Goal: Navigation & Orientation: Find specific page/section

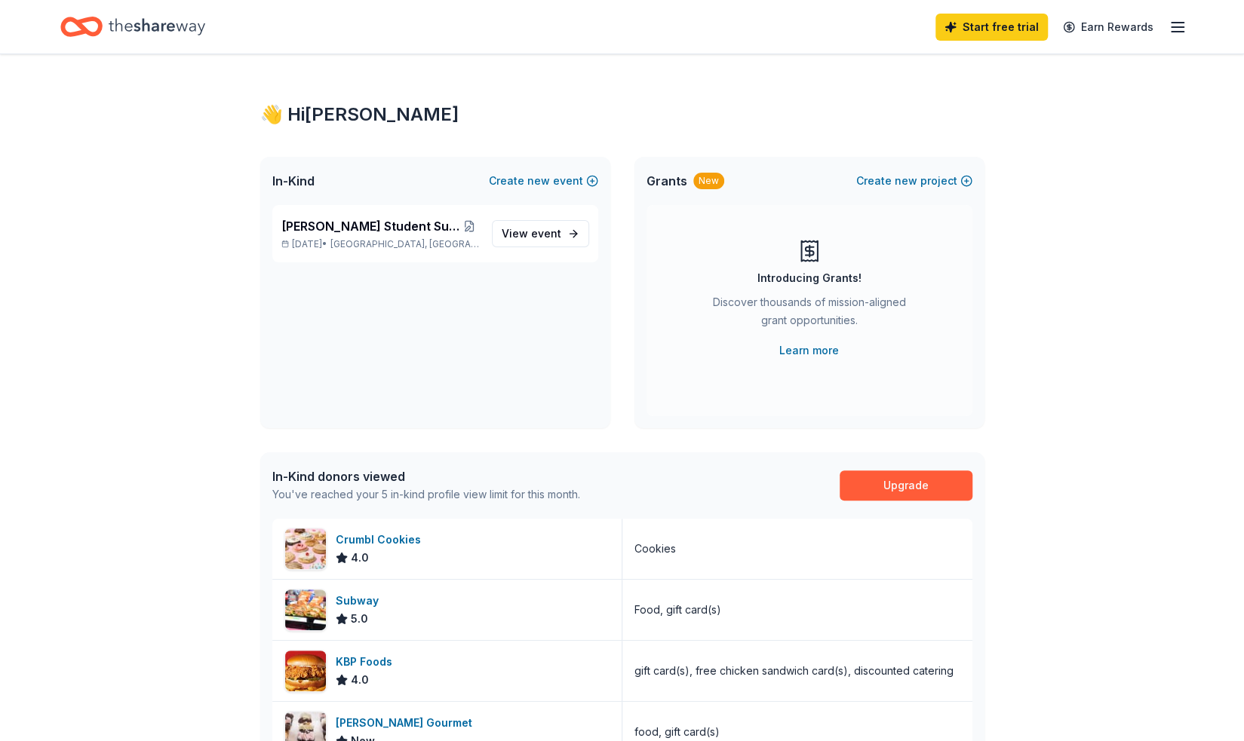
click at [540, 236] on span "event" at bounding box center [546, 233] width 30 height 13
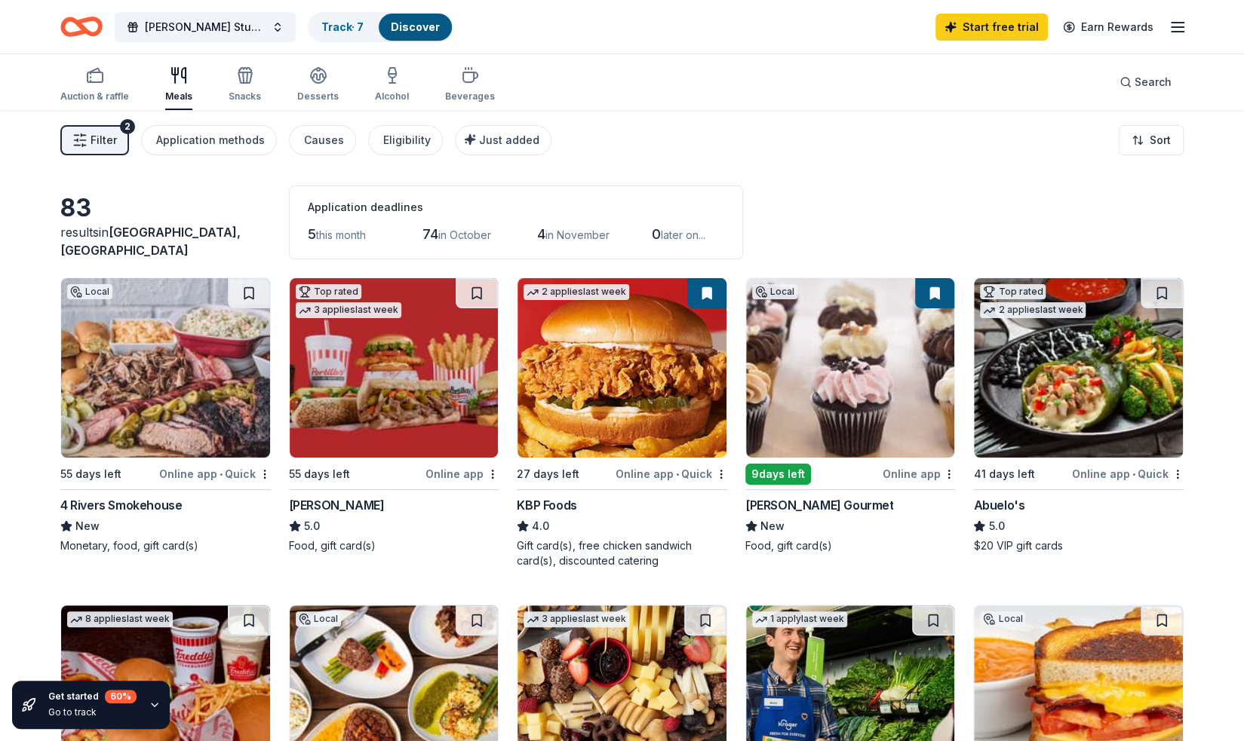
click at [1168, 31] on div "Start free trial Earn Rewards" at bounding box center [1060, 26] width 251 height 35
click at [1181, 28] on icon "button" at bounding box center [1177, 27] width 18 height 18
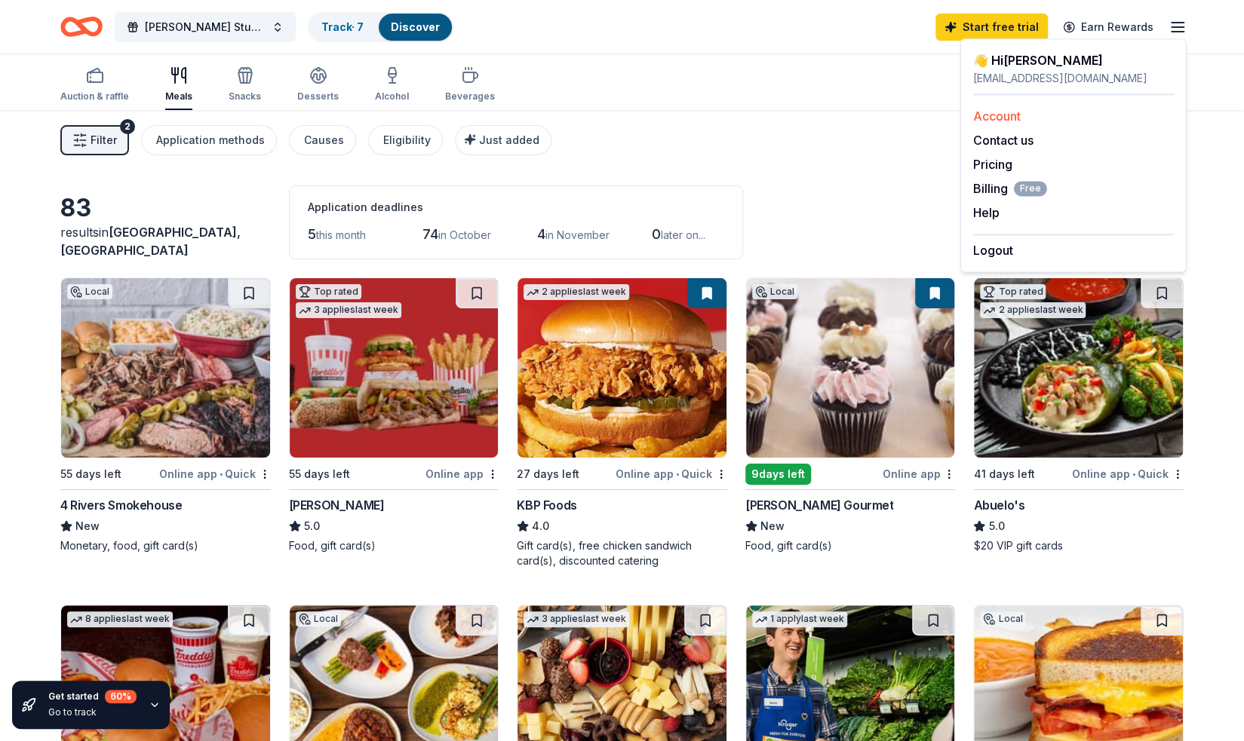
click at [1020, 120] on link "Account" at bounding box center [997, 116] width 48 height 15
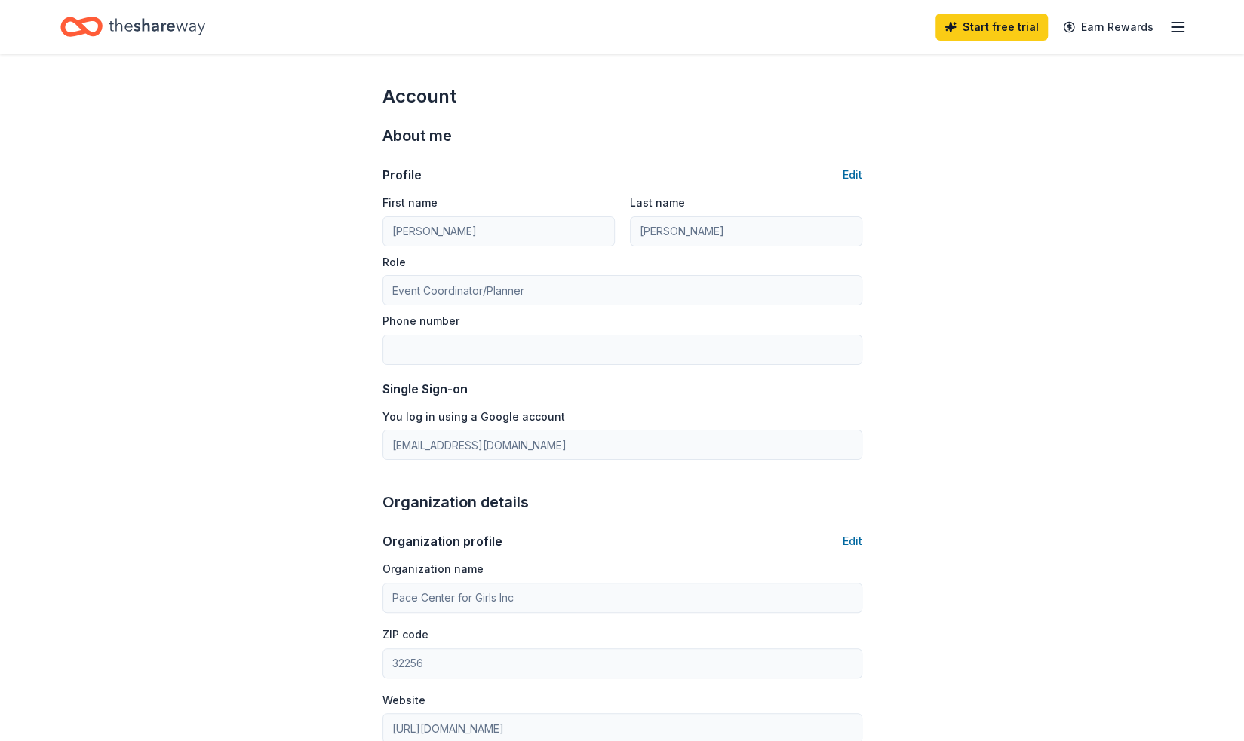
click at [1174, 23] on icon "button" at bounding box center [1177, 27] width 18 height 18
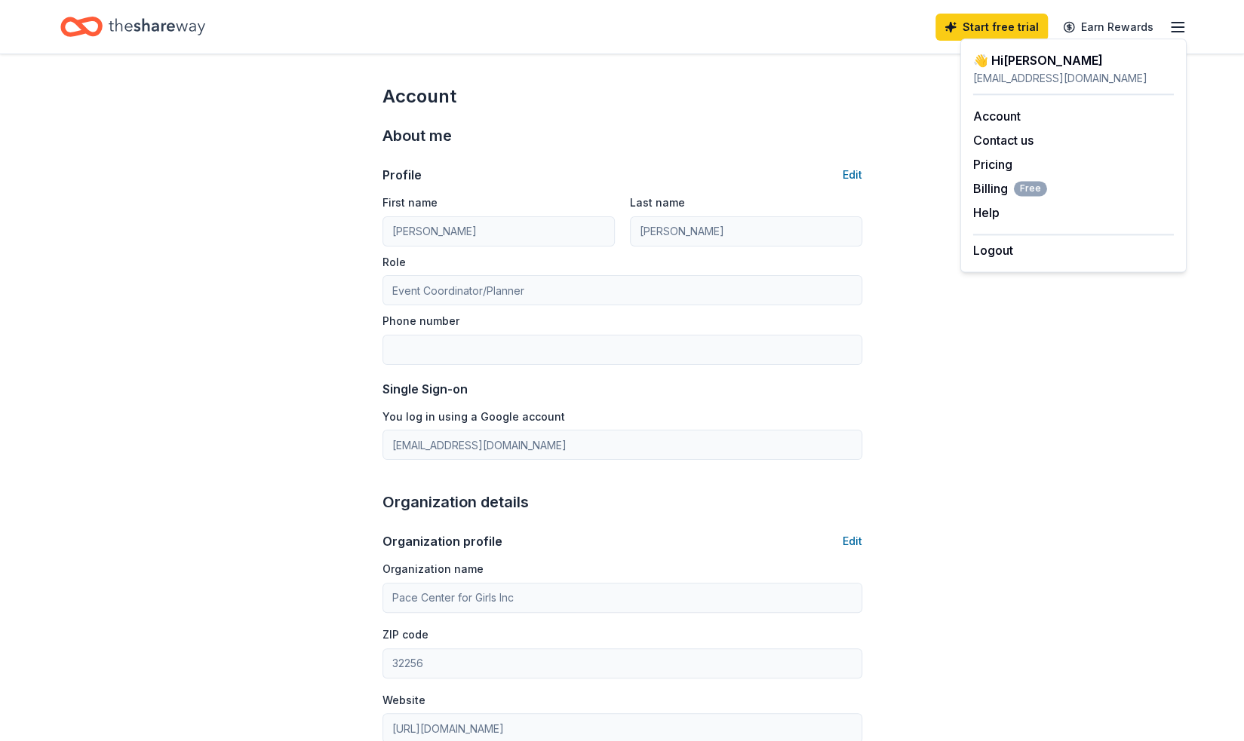
click at [1023, 66] on div "👋 Hi [PERSON_NAME]" at bounding box center [1073, 60] width 201 height 18
click at [149, 37] on icon "Home" at bounding box center [157, 26] width 97 height 31
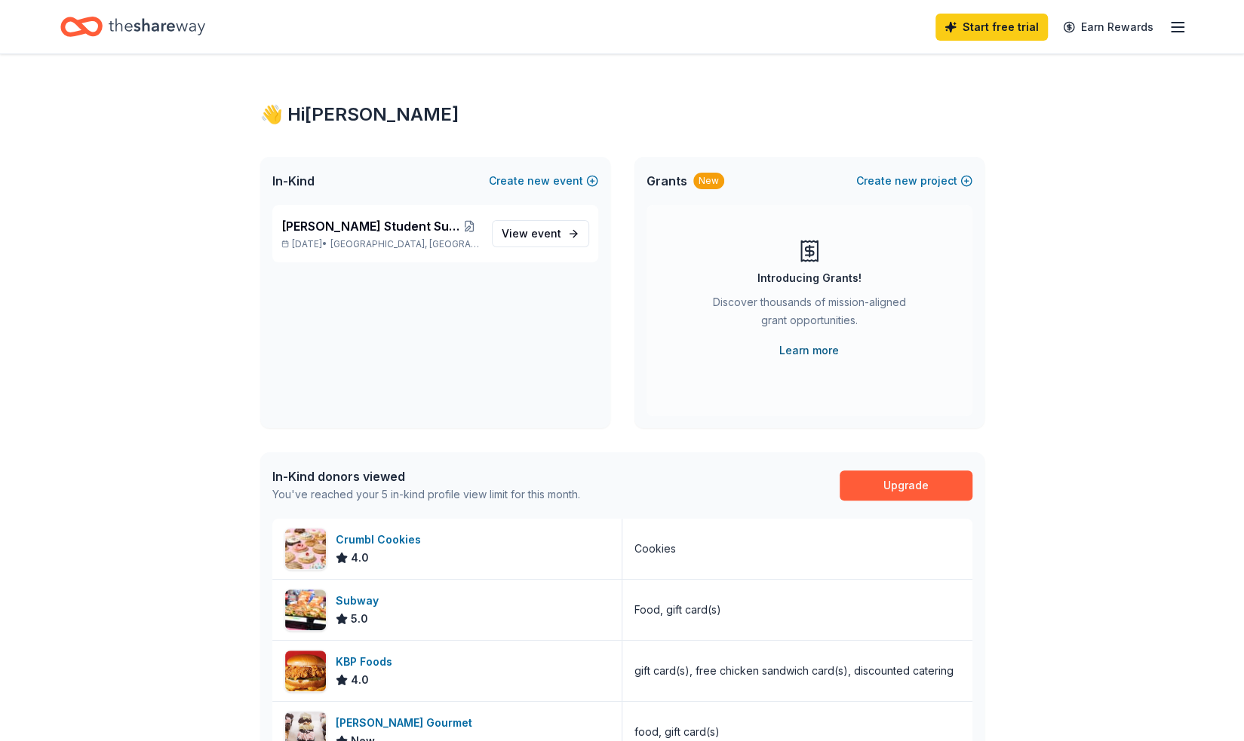
click at [818, 354] on link "Learn more" at bounding box center [809, 351] width 60 height 18
click at [1181, 23] on icon "button" at bounding box center [1177, 27] width 18 height 18
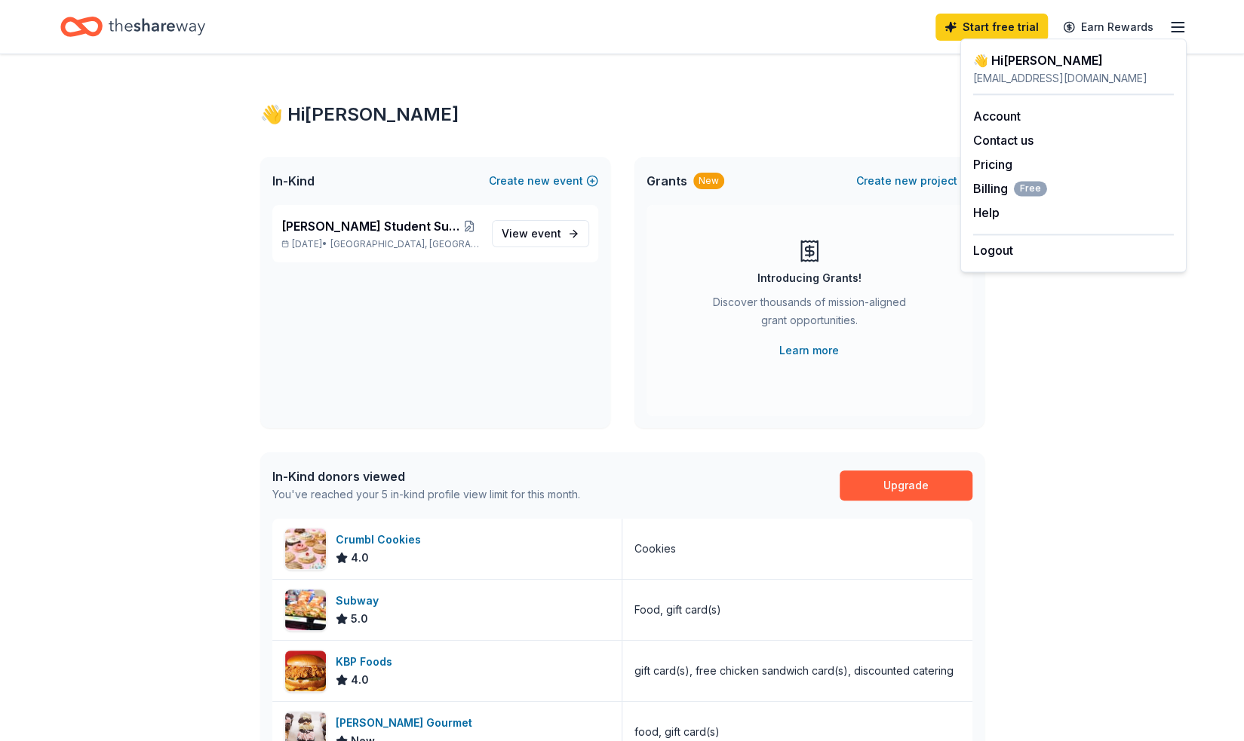
click at [790, 73] on div "👋 Hi [PERSON_NAME] In-Kind Create new event [PERSON_NAME] Student Support Fundr…" at bounding box center [622, 583] width 772 height 1059
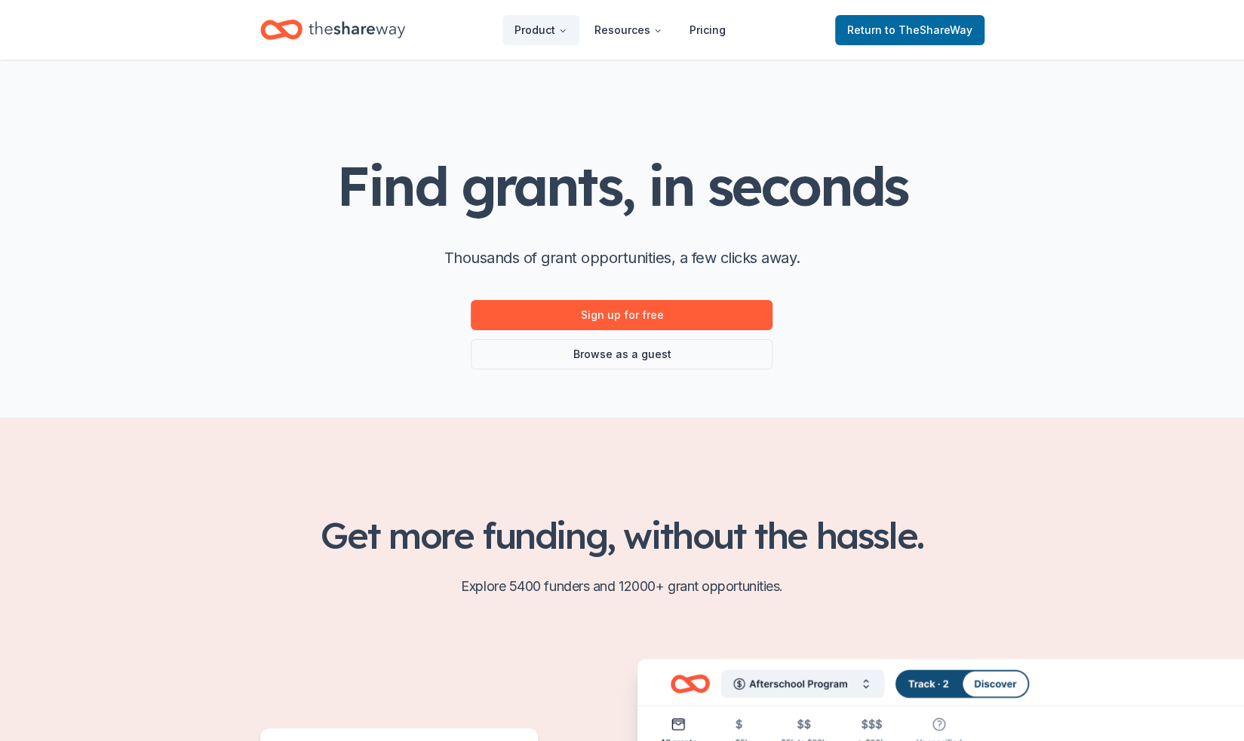
click at [275, 28] on icon "Home" at bounding box center [281, 29] width 42 height 35
click at [344, 25] on icon "Home" at bounding box center [356, 29] width 97 height 31
